Goal: Task Accomplishment & Management: Manage account settings

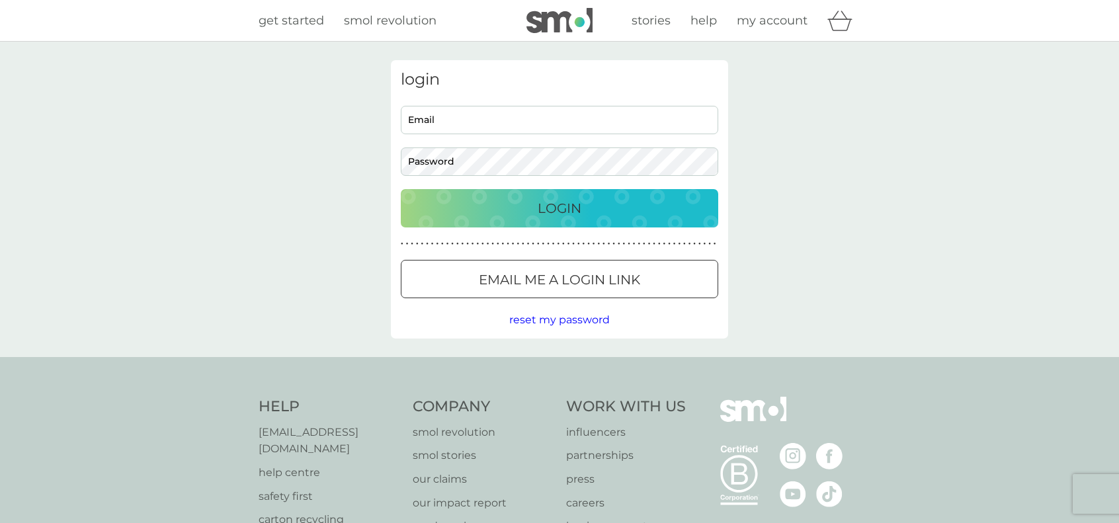
click at [551, 110] on input "Email" at bounding box center [559, 120] width 317 height 28
click at [542, 128] on input "Email" at bounding box center [559, 120] width 317 height 28
type input "[EMAIL_ADDRESS][DOMAIN_NAME]"
click at [580, 214] on p "Login" at bounding box center [559, 208] width 44 height 21
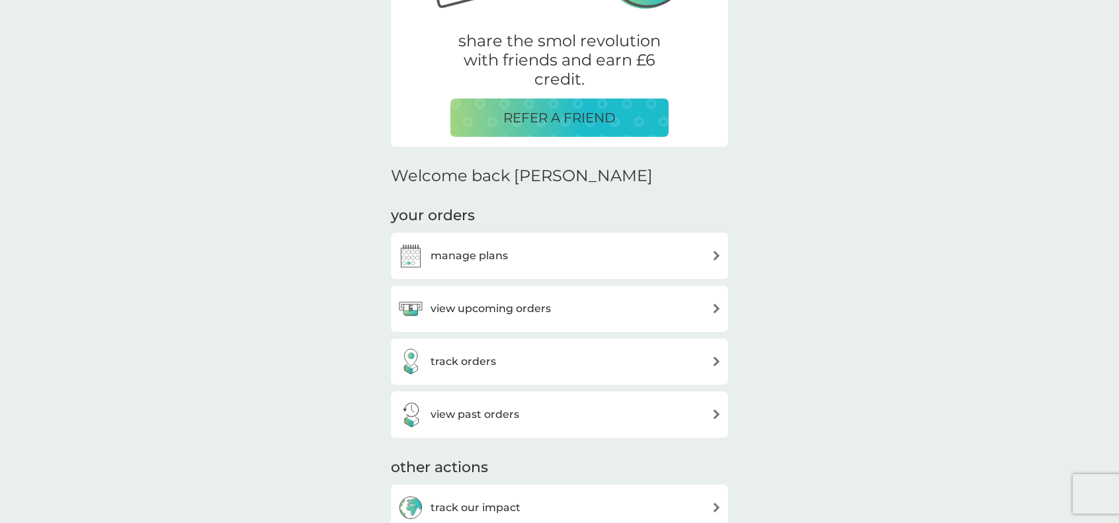
scroll to position [331, 0]
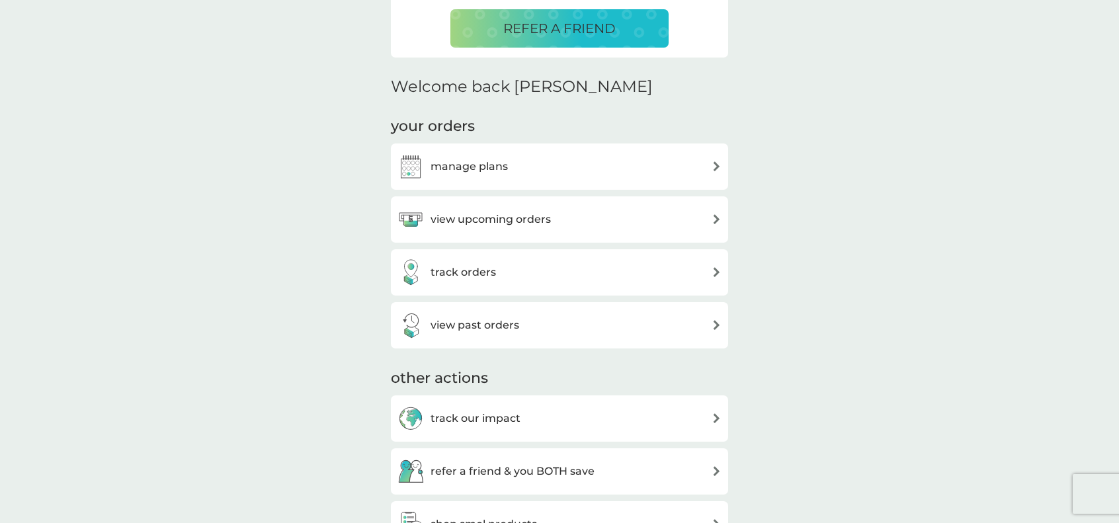
click at [709, 219] on div "view upcoming orders" at bounding box center [559, 219] width 324 height 26
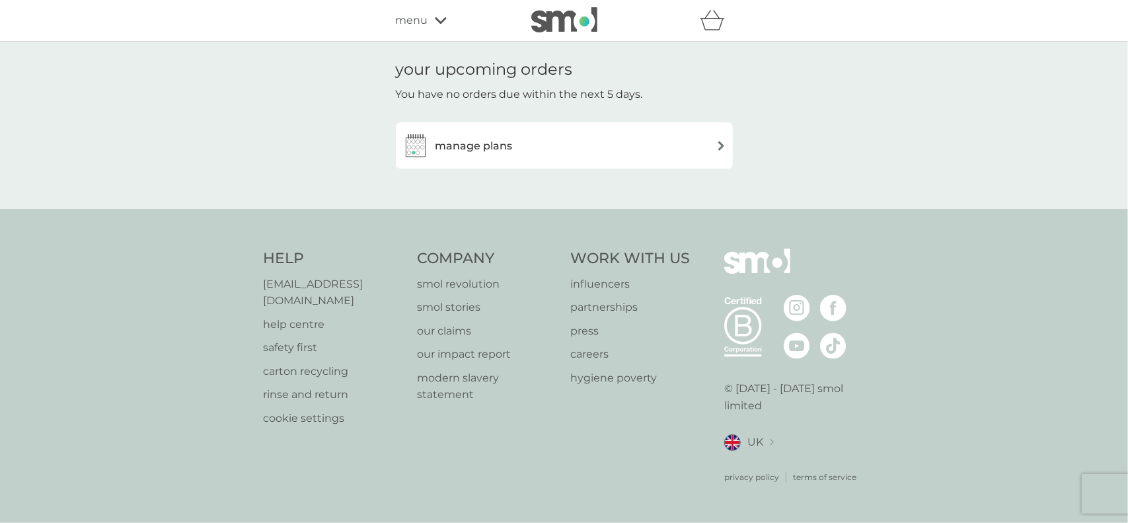
click at [717, 149] on img at bounding box center [722, 146] width 10 height 10
